Goal: Information Seeking & Learning: Learn about a topic

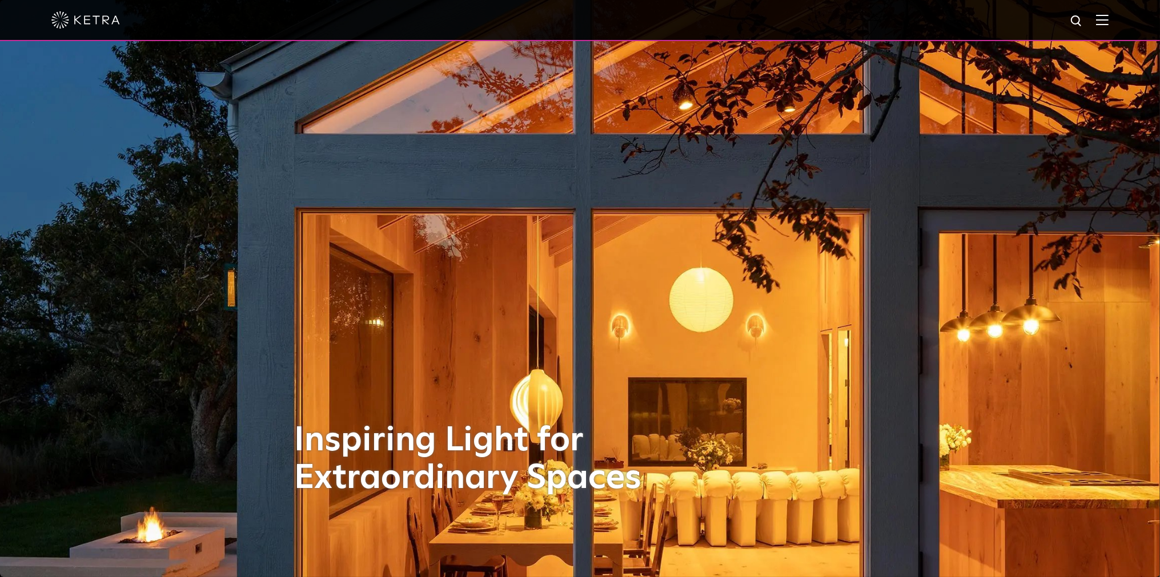
click at [1108, 23] on img at bounding box center [1102, 19] width 13 height 11
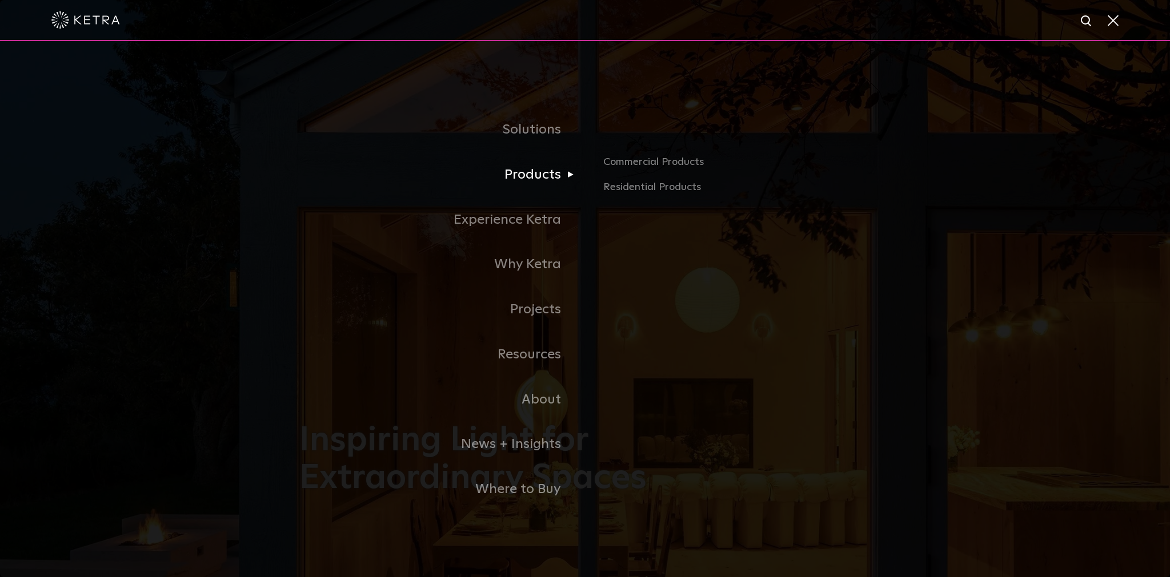
click at [532, 171] on link "Products" at bounding box center [442, 174] width 286 height 45
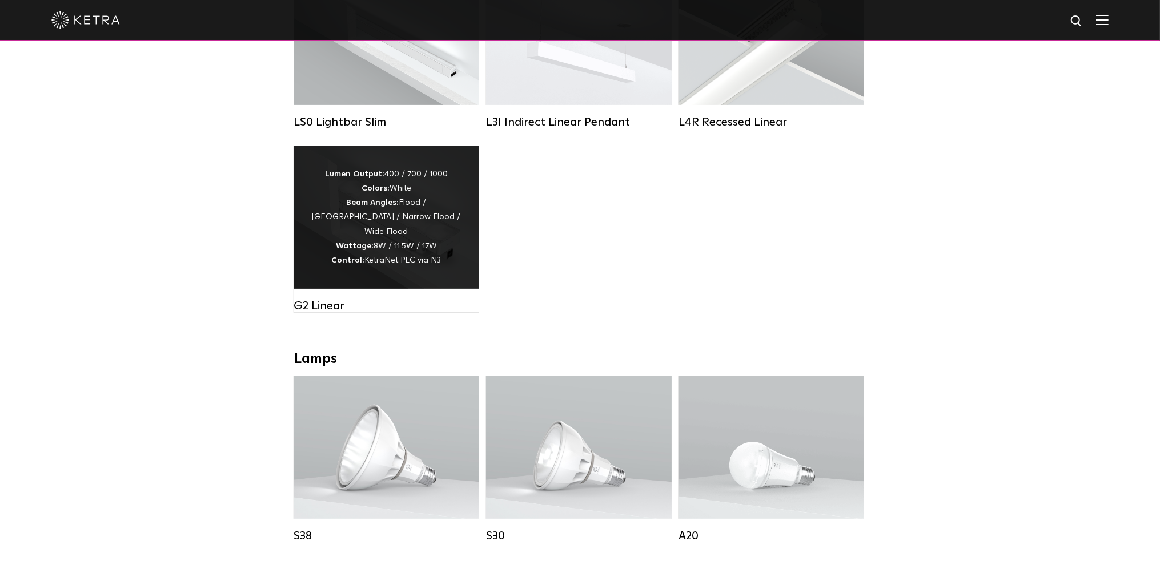
scroll to position [520, 0]
click at [319, 313] on div "G2 Linear" at bounding box center [387, 306] width 186 height 14
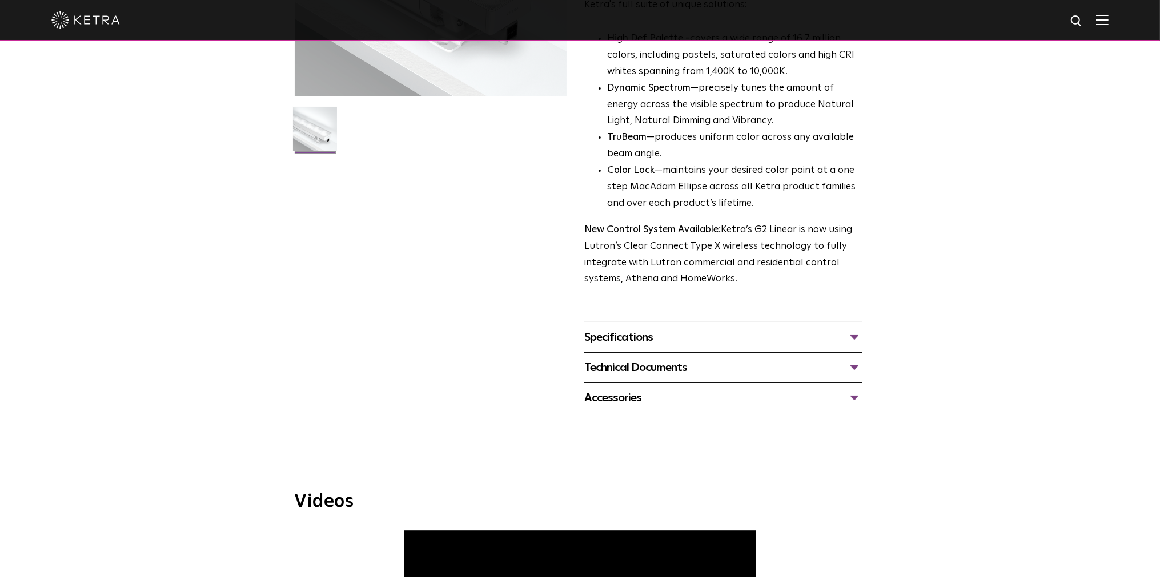
scroll to position [260, 0]
click at [850, 333] on div "Specifications" at bounding box center [723, 337] width 278 height 18
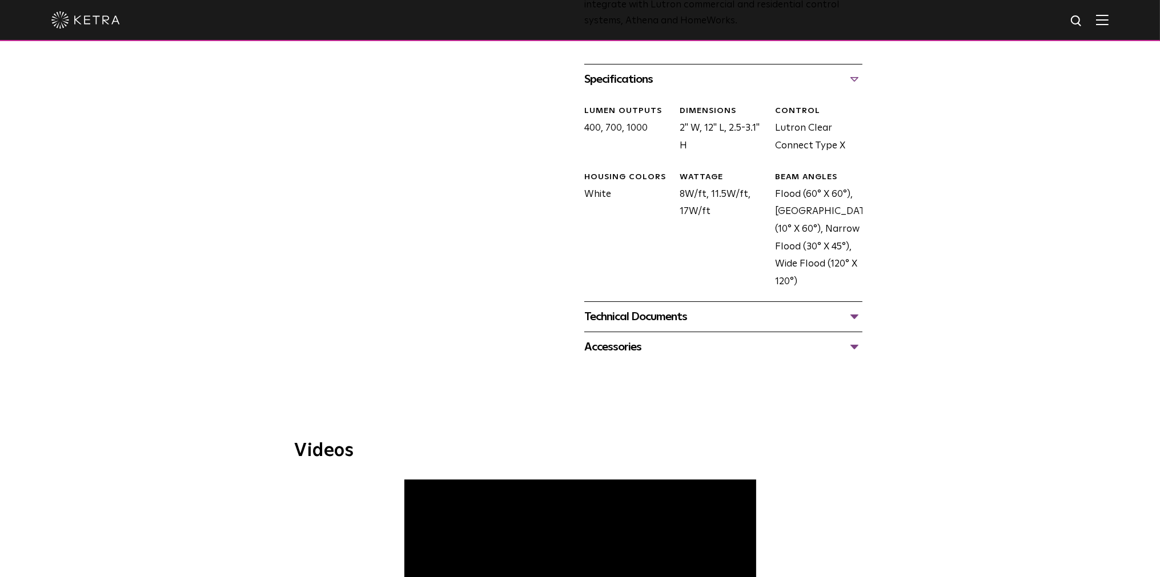
scroll to position [520, 0]
click at [849, 312] on div "Technical Documents" at bounding box center [723, 315] width 278 height 18
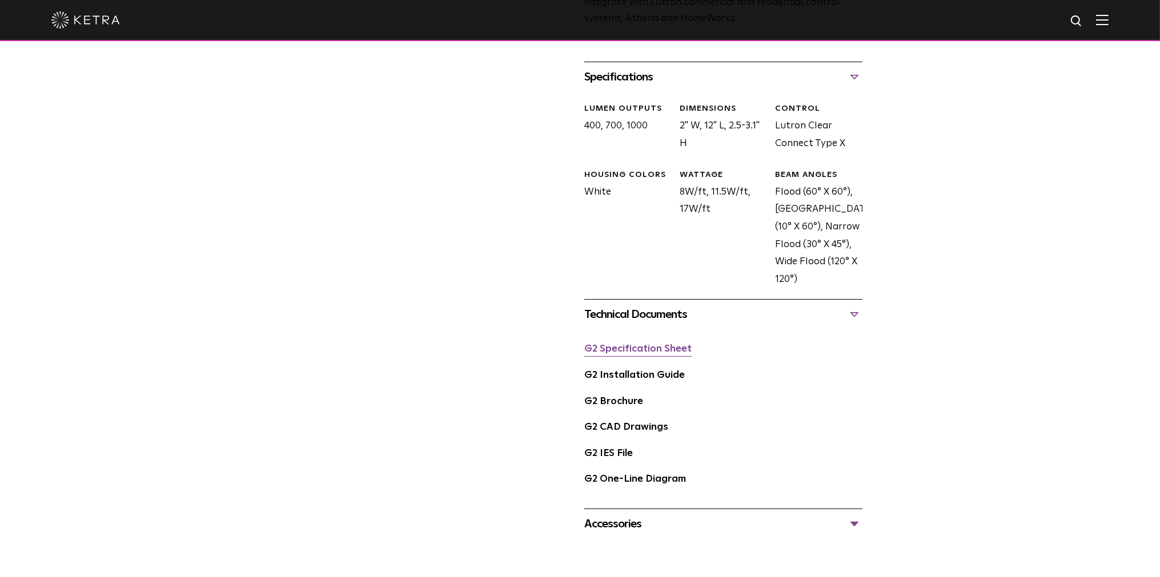
click at [637, 348] on link "G2 Specification Sheet" at bounding box center [637, 349] width 107 height 10
click at [652, 354] on link "G2 Specification Sheet" at bounding box center [637, 349] width 107 height 10
